Goal: Task Accomplishment & Management: Manage account settings

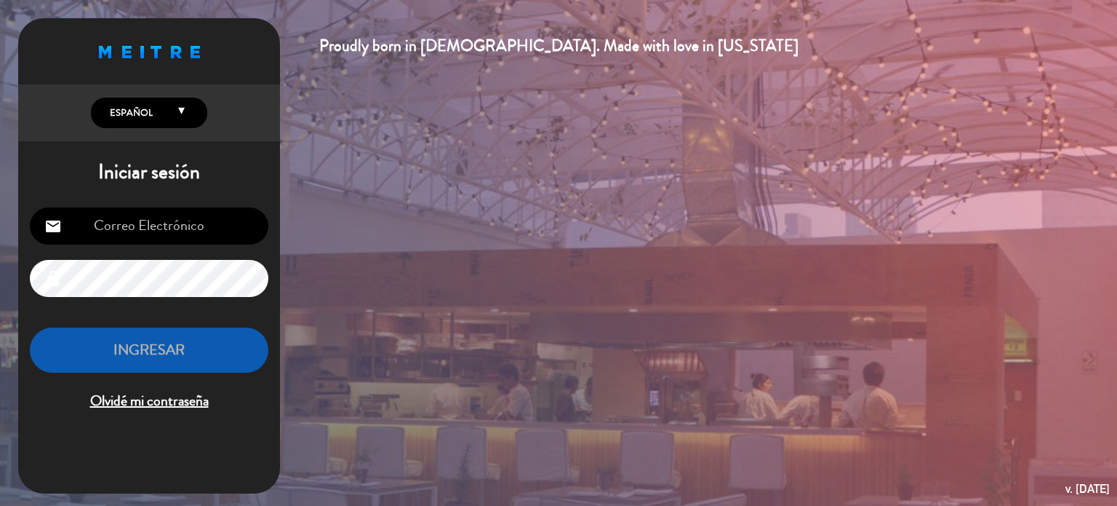
click at [172, 239] on input "email" at bounding box center [149, 225] width 239 height 37
type input "[EMAIL_ADDRESS][DOMAIN_NAME]"
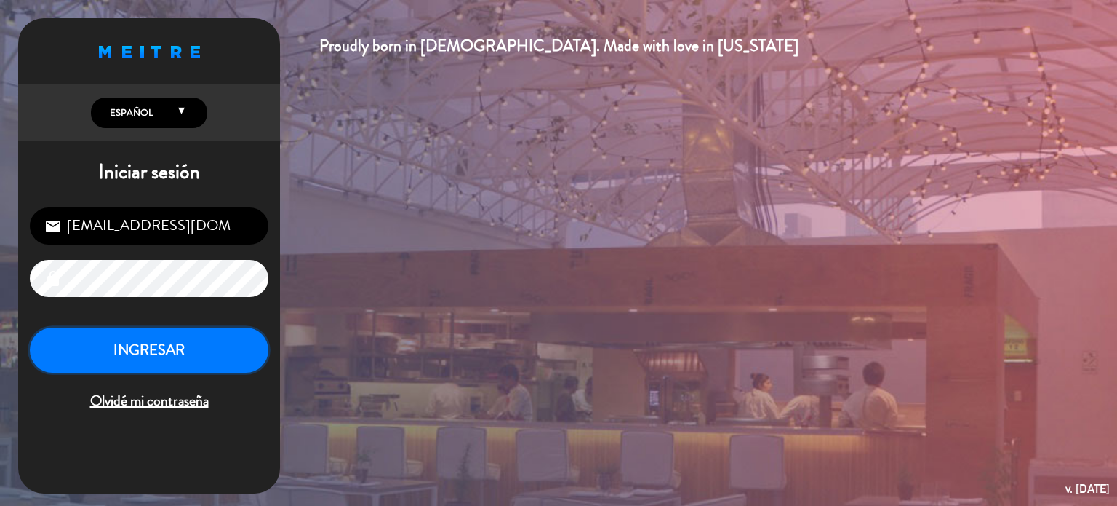
click at [190, 340] on button "INGRESAR" at bounding box center [149, 350] width 239 height 46
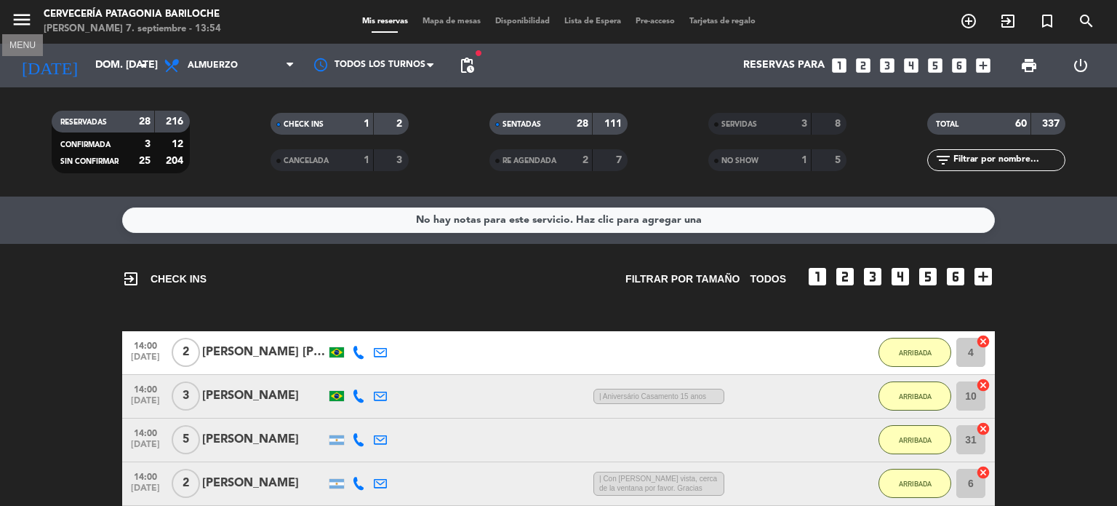
click at [24, 16] on icon "menu" at bounding box center [22, 20] width 22 height 22
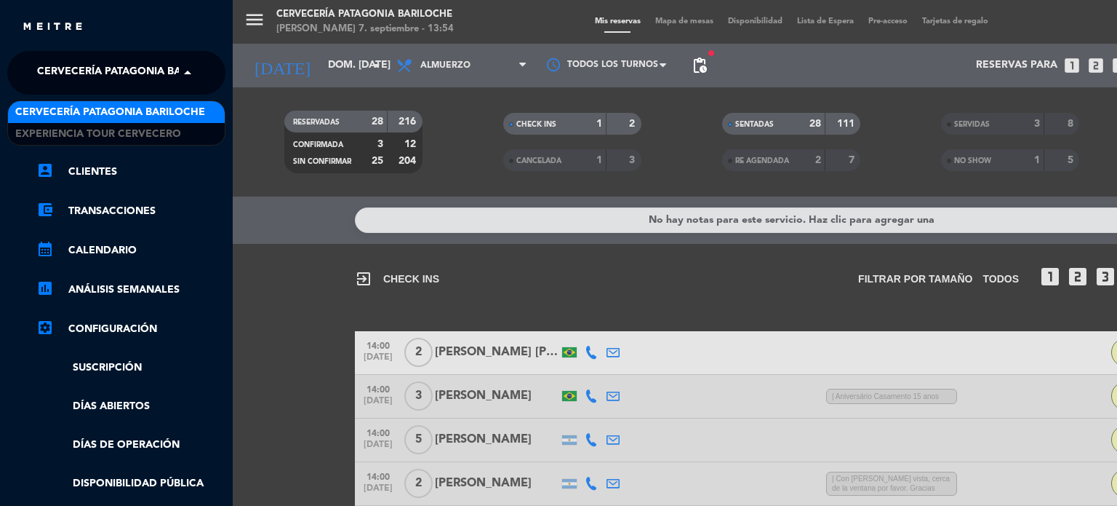
click at [179, 67] on span at bounding box center [191, 72] width 25 height 31
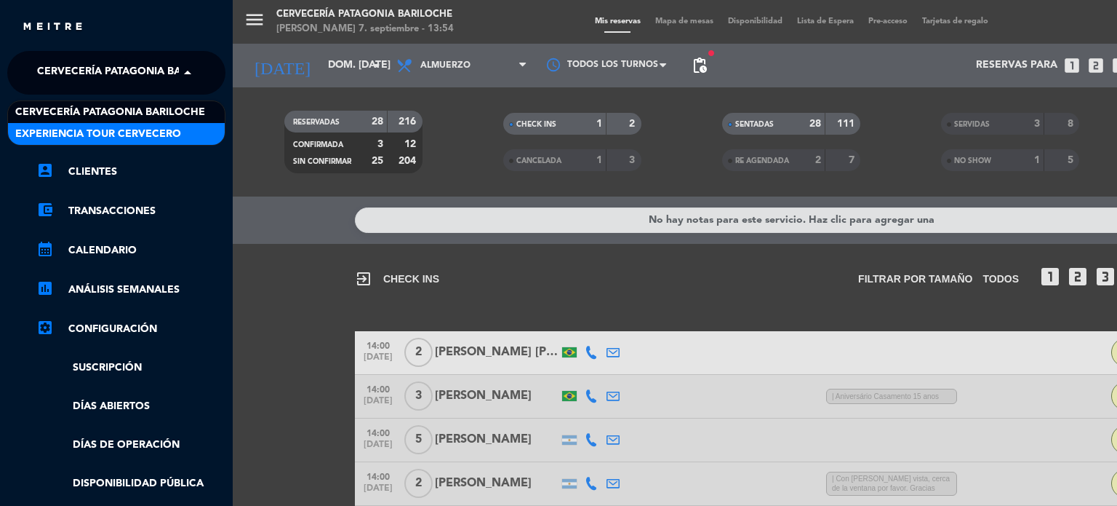
click at [121, 142] on span "Experiencia Tour Cervecero" at bounding box center [98, 134] width 166 height 17
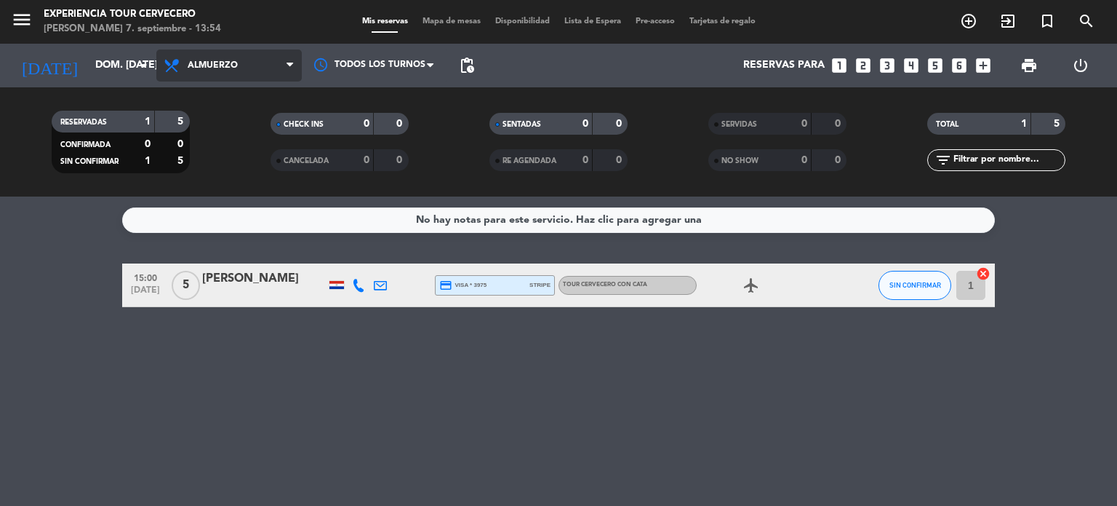
click at [216, 78] on span "Almuerzo" at bounding box center [228, 65] width 145 height 32
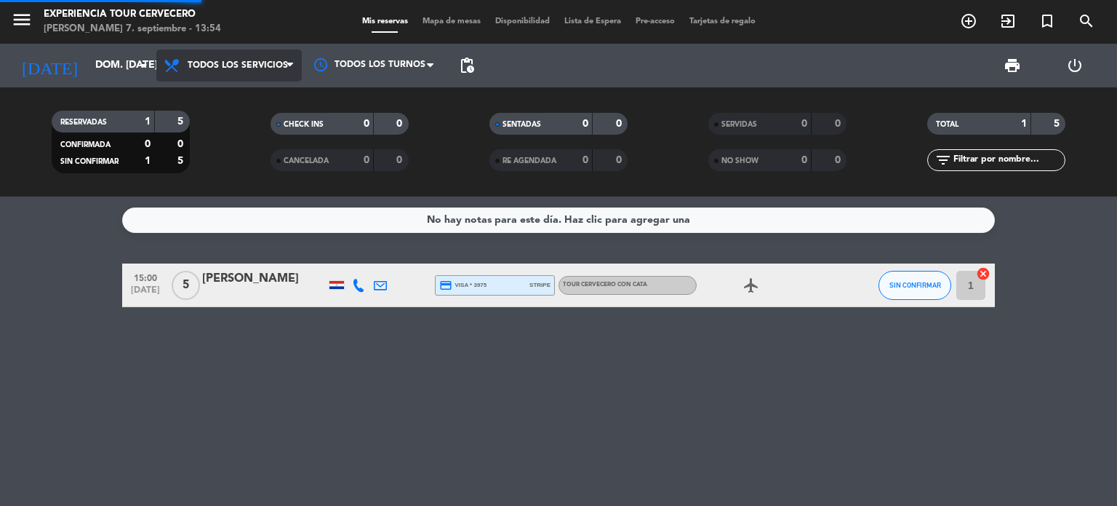
click at [215, 89] on div "menu Experiencia Tour [PERSON_NAME] 7. septiembre - 13:54 Mis reservas Mapa de …" at bounding box center [558, 98] width 1117 height 196
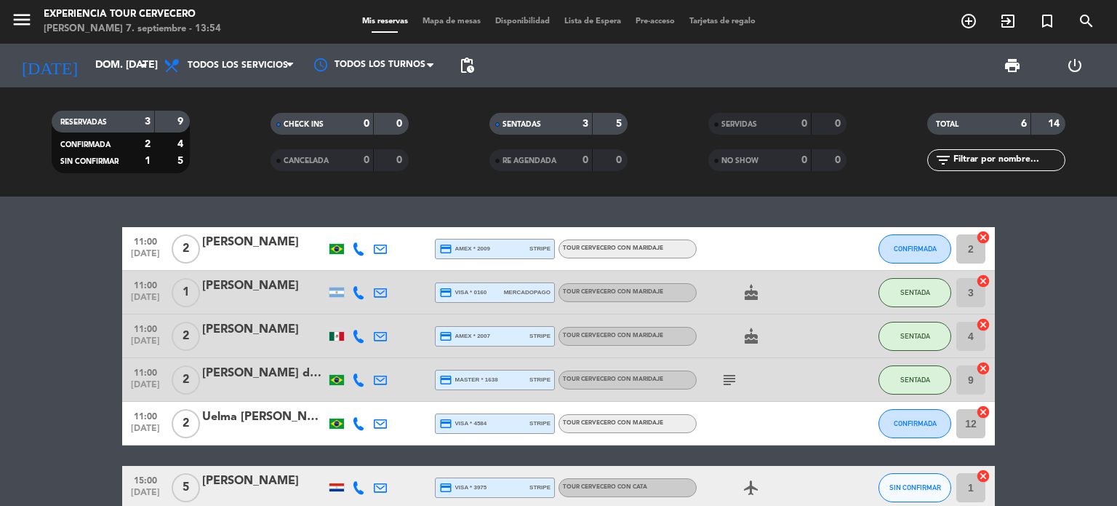
scroll to position [76, 0]
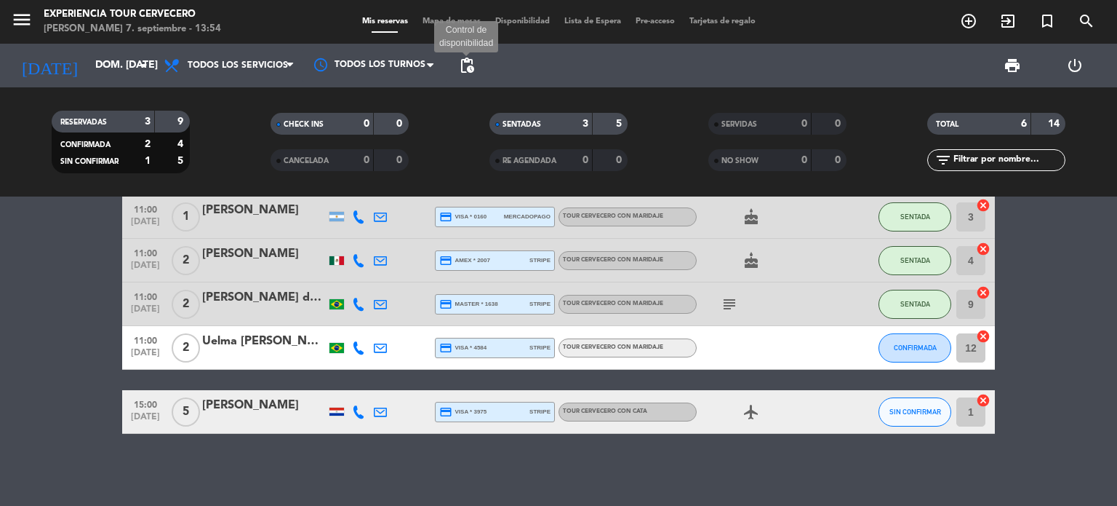
click at [472, 72] on span "pending_actions" at bounding box center [466, 65] width 17 height 17
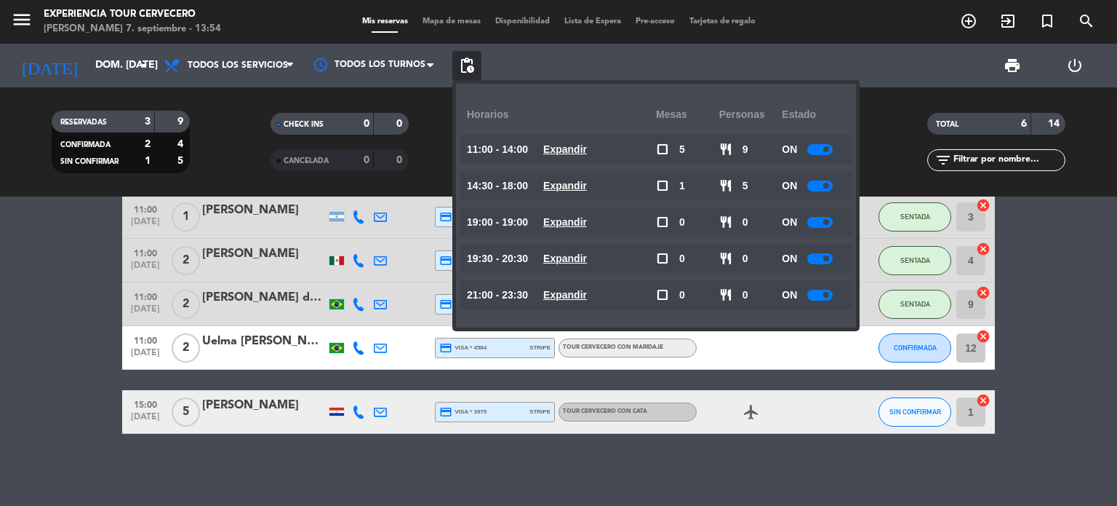
click at [809, 260] on small-switch at bounding box center [820, 258] width 25 height 11
click at [821, 257] on div at bounding box center [820, 258] width 25 height 11
click at [821, 218] on div at bounding box center [820, 222] width 25 height 11
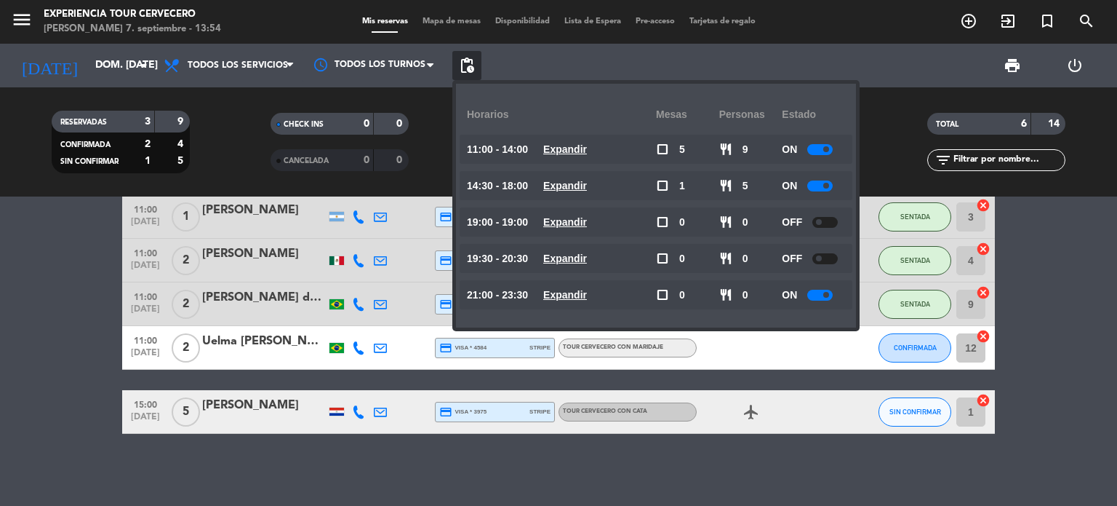
click at [453, 60] on span "pending_actions" at bounding box center [466, 65] width 29 height 29
click at [27, 267] on bookings-row "11:00 [DATE] 2 [PERSON_NAME] credit_card amex * 2009 stripe Tour cervecero con …" at bounding box center [558, 292] width 1117 height 282
